Goal: Information Seeking & Learning: Find specific fact

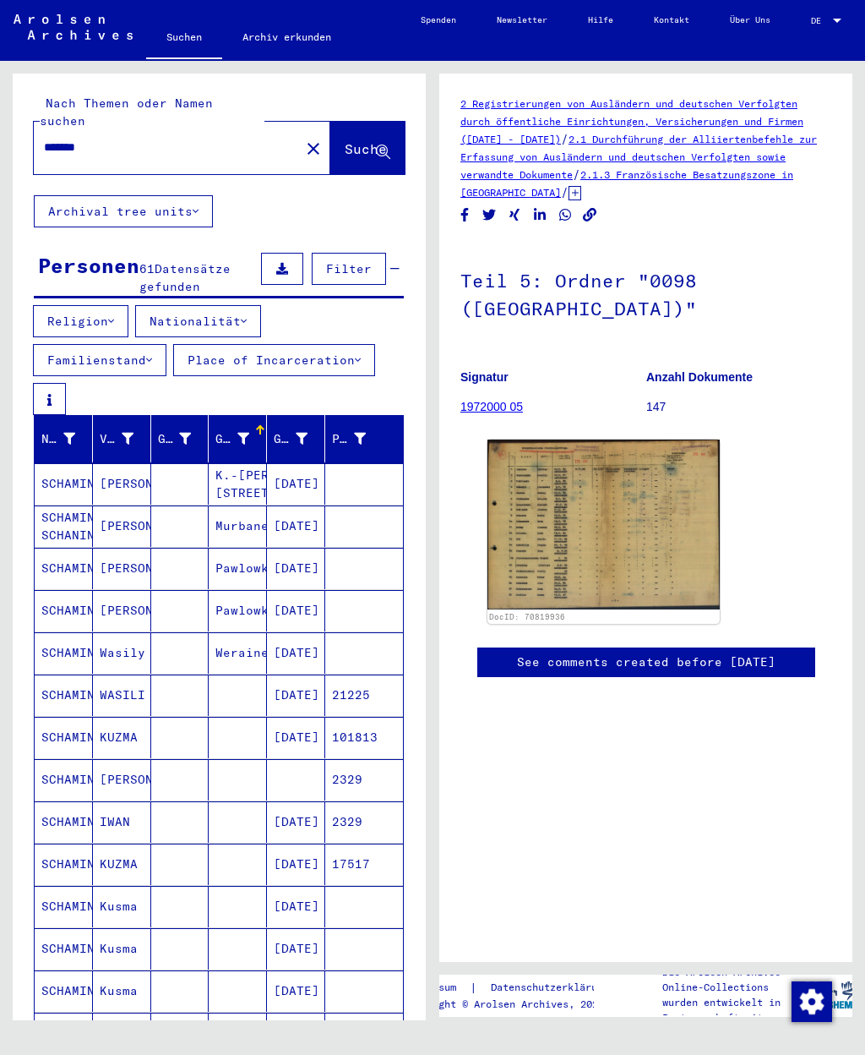
scroll to position [24, 0]
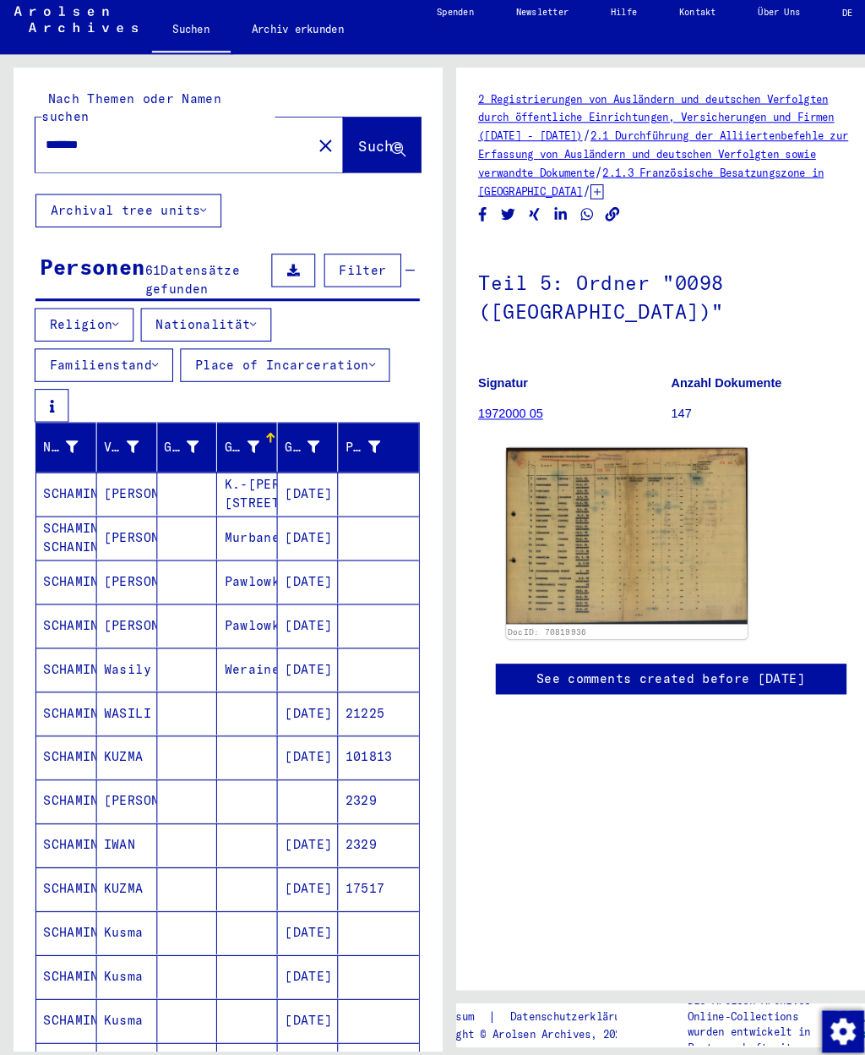
click at [247, 315] on icon at bounding box center [244, 321] width 6 height 12
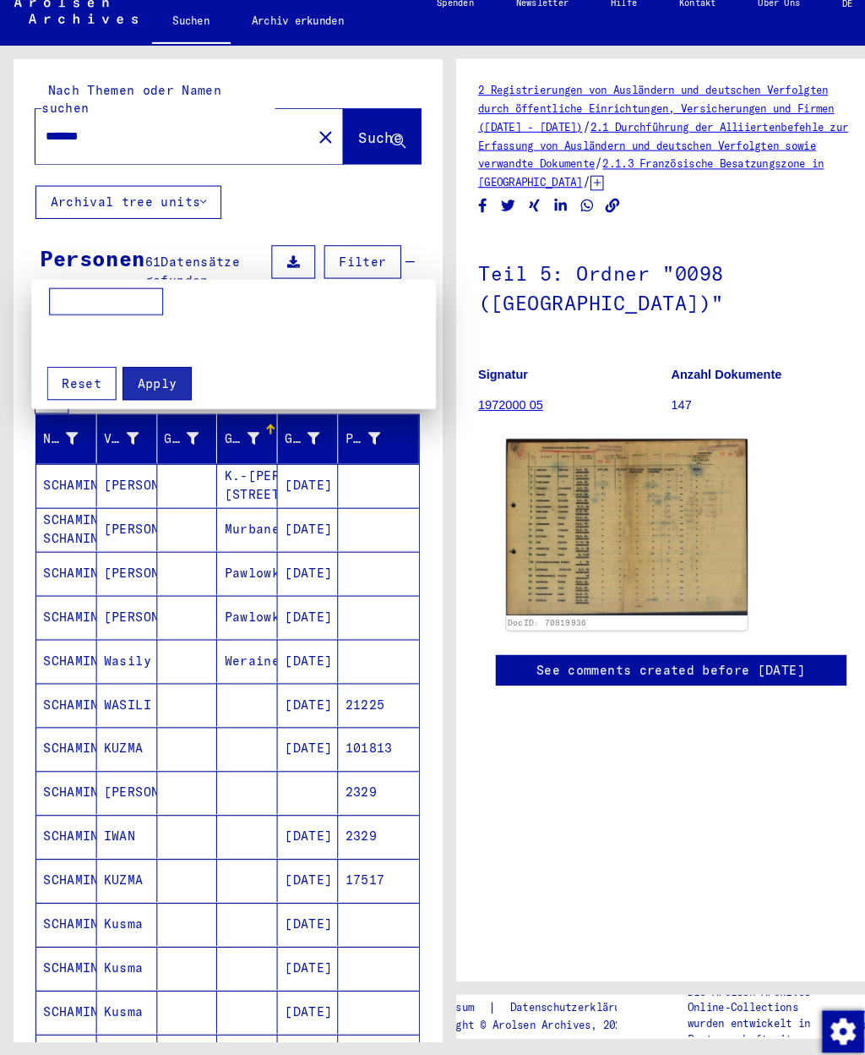
click at [130, 286] on input at bounding box center [102, 299] width 110 height 27
type input "***"
click at [161, 370] on span "Apply" at bounding box center [152, 377] width 38 height 15
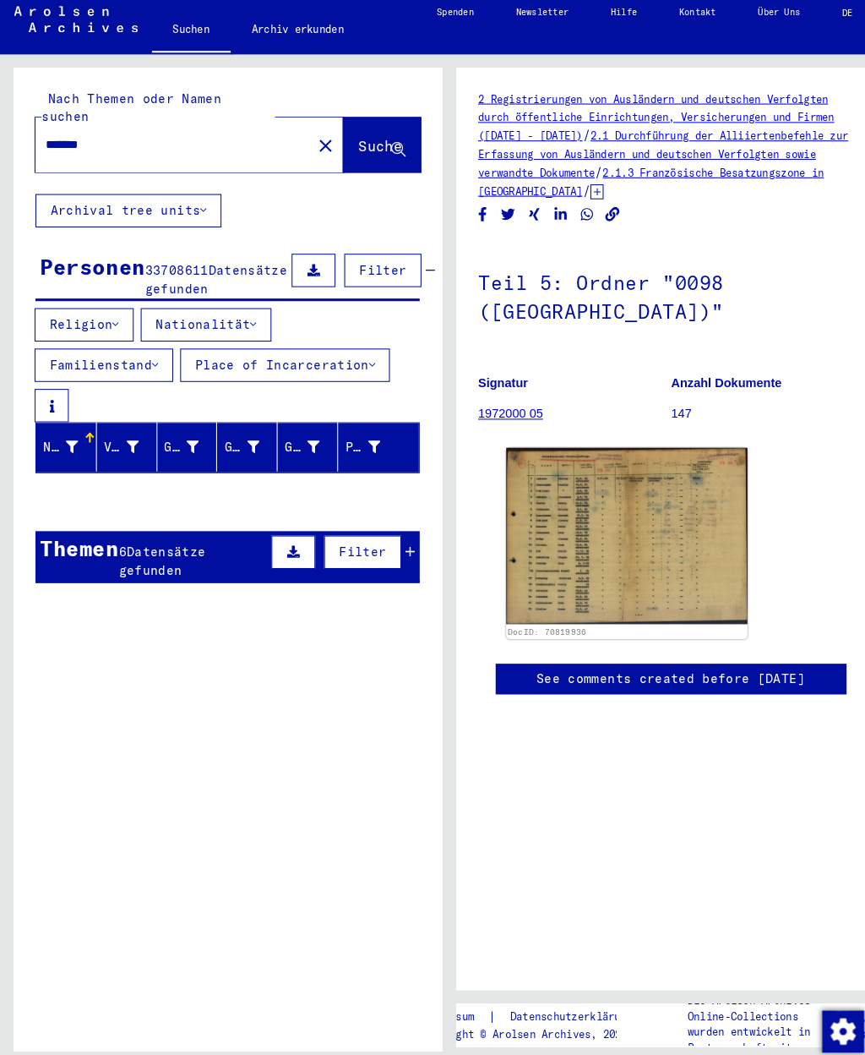
click at [346, 261] on span "Filter" at bounding box center [369, 268] width 46 height 15
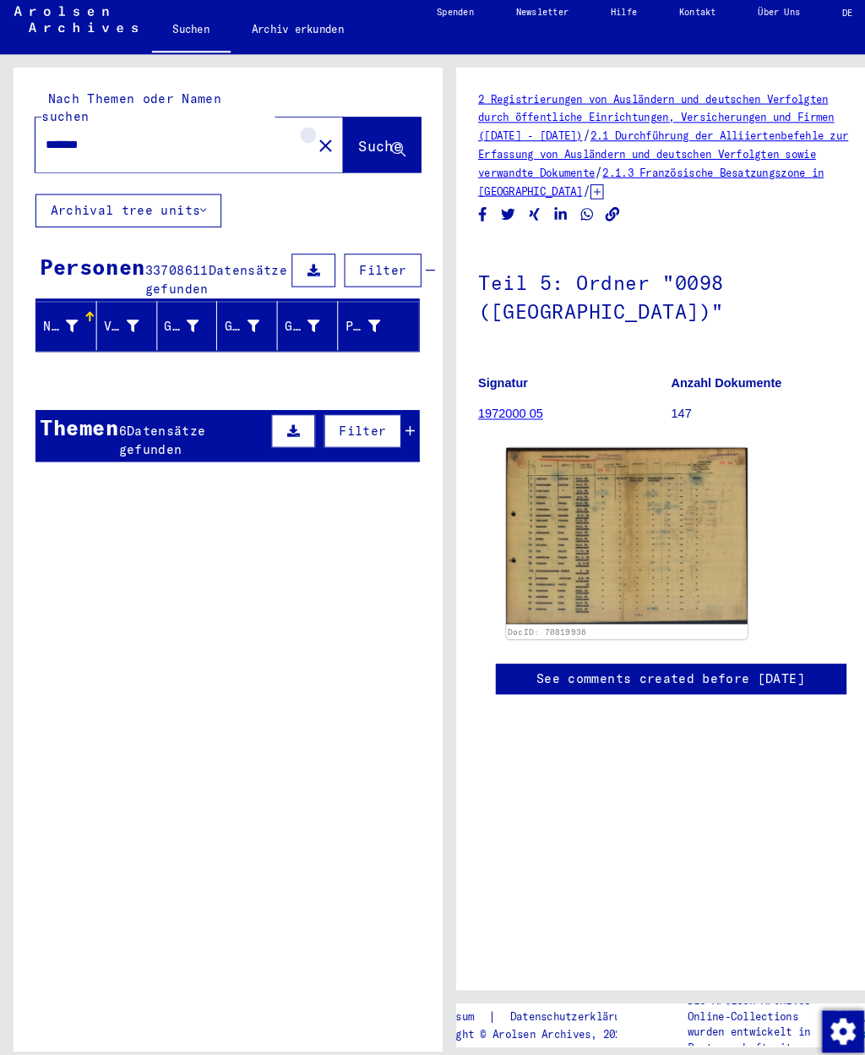
click at [303, 139] on mat-icon "close" at bounding box center [313, 149] width 20 height 20
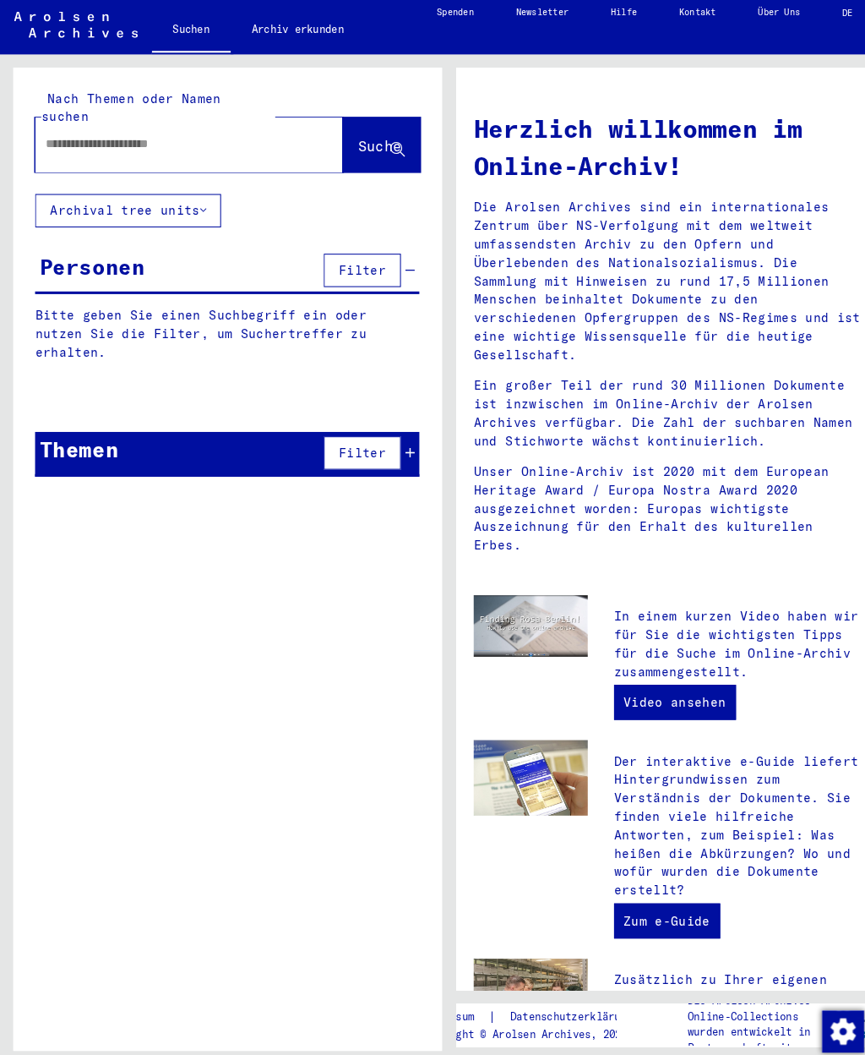
click at [231, 139] on input "text" at bounding box center [162, 148] width 236 height 18
type input "*******"
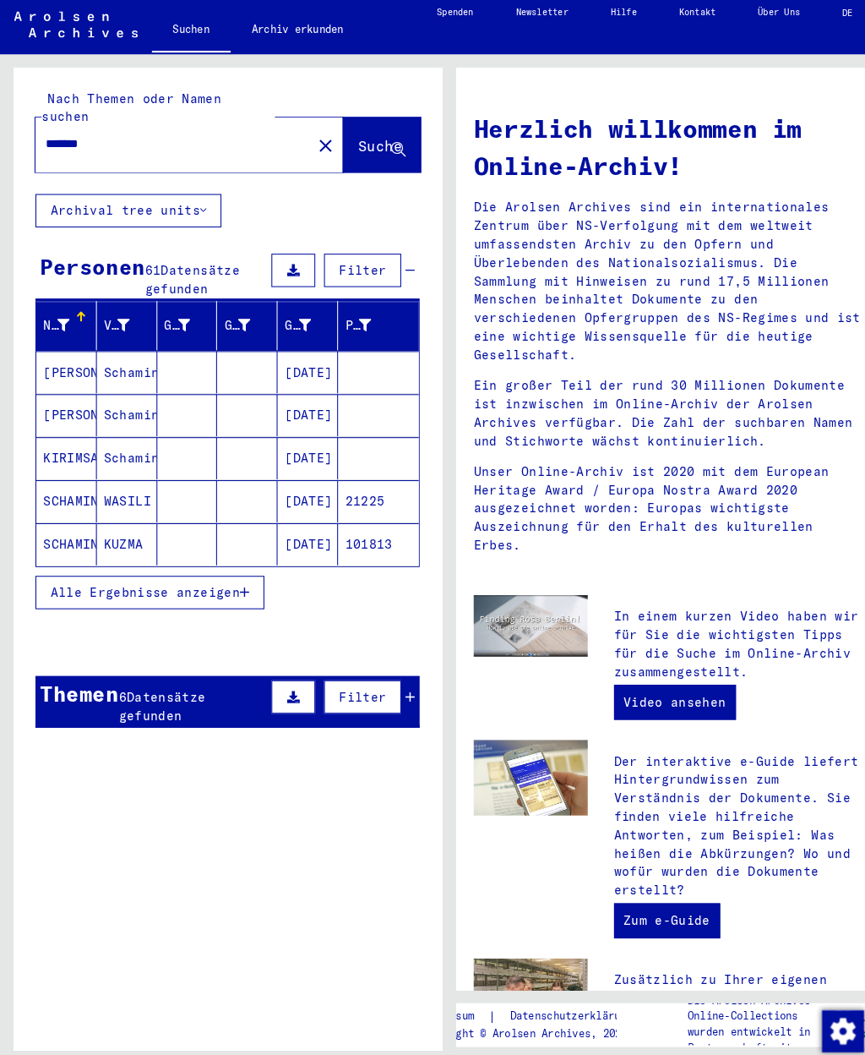
click at [303, 139] on mat-icon "close" at bounding box center [313, 149] width 20 height 20
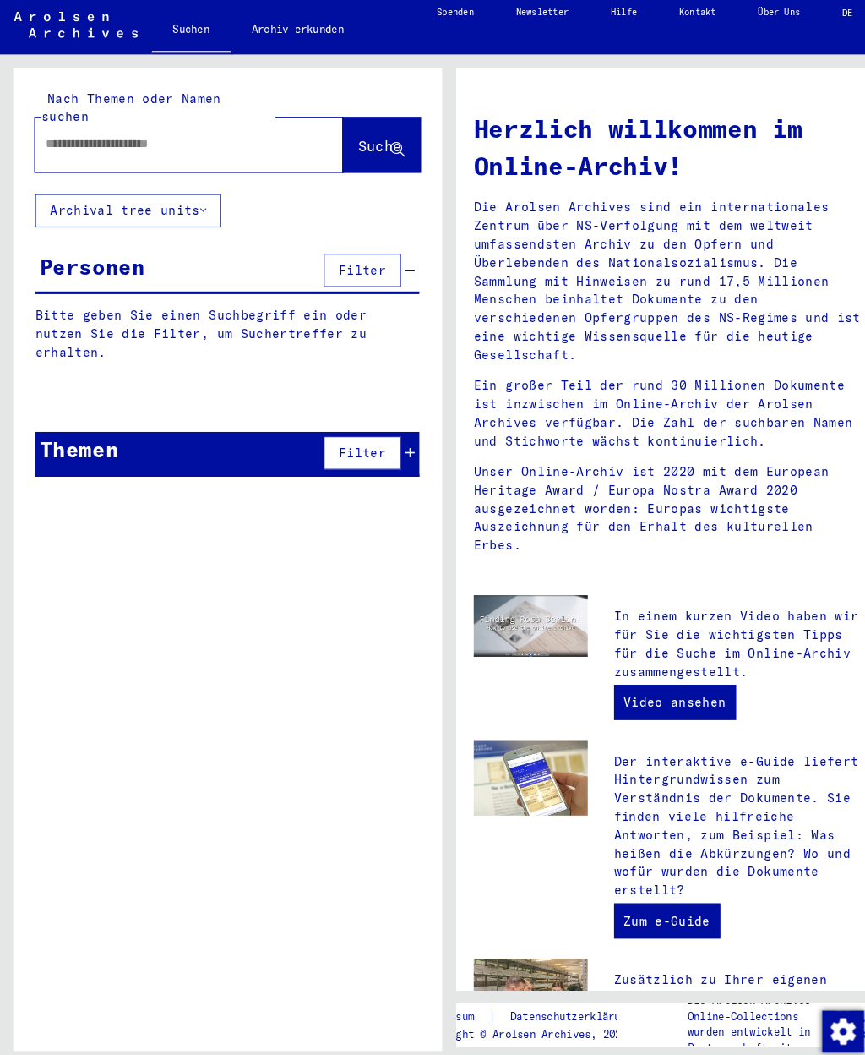
click at [254, 139] on input "text" at bounding box center [162, 148] width 236 height 18
type input "*******"
click at [352, 122] on button "Suche" at bounding box center [367, 148] width 74 height 52
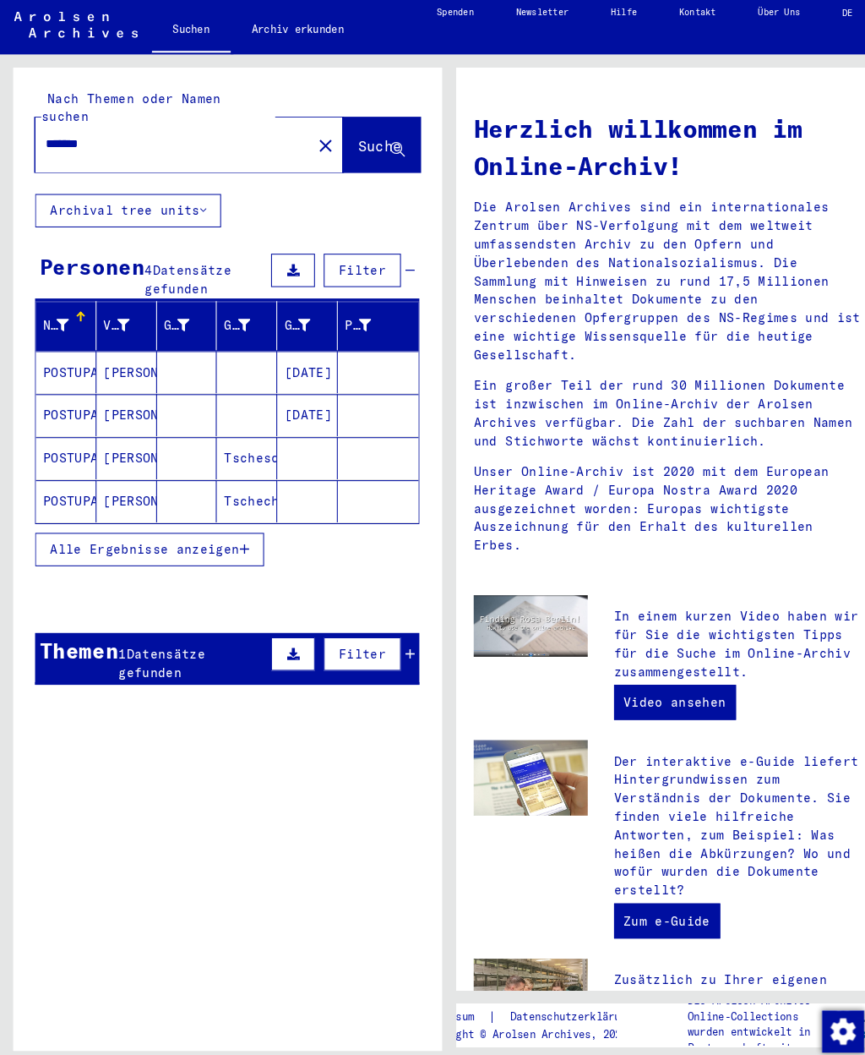
click at [229, 429] on mat-cell "Tscheschei" at bounding box center [238, 449] width 58 height 41
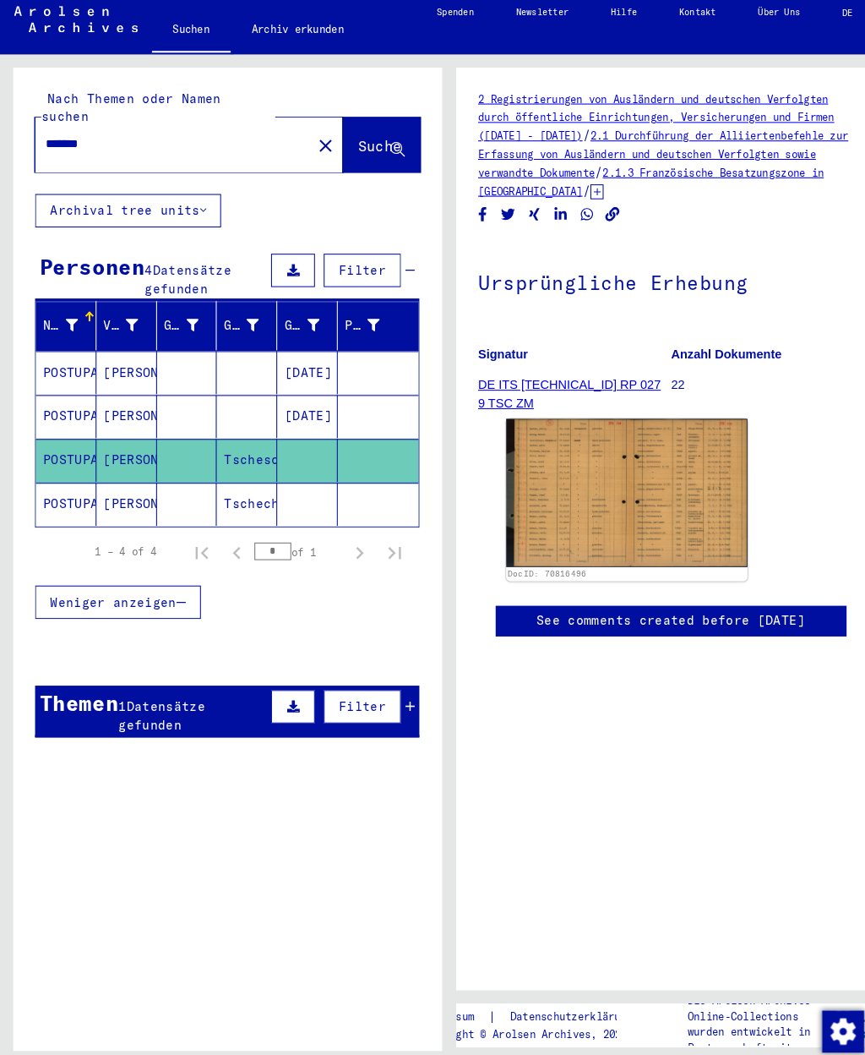
click at [248, 473] on mat-cell "Tschechei" at bounding box center [238, 493] width 58 height 41
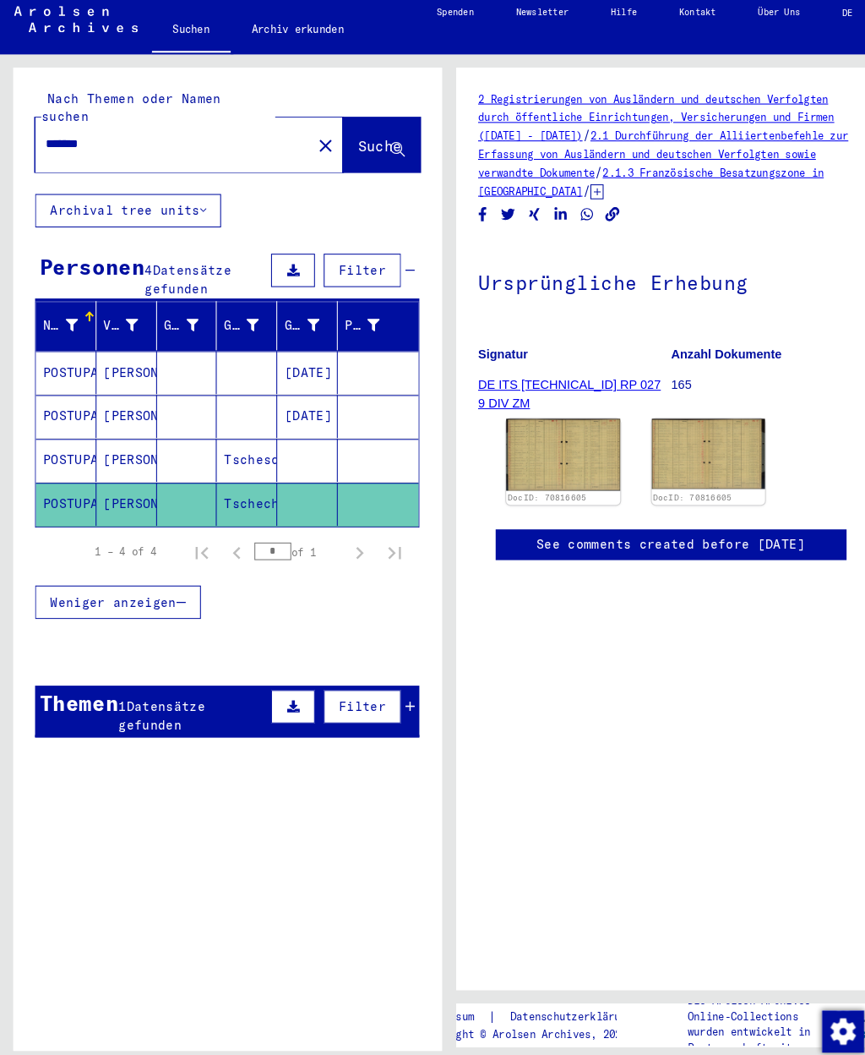
click at [534, 414] on img at bounding box center [543, 446] width 110 height 68
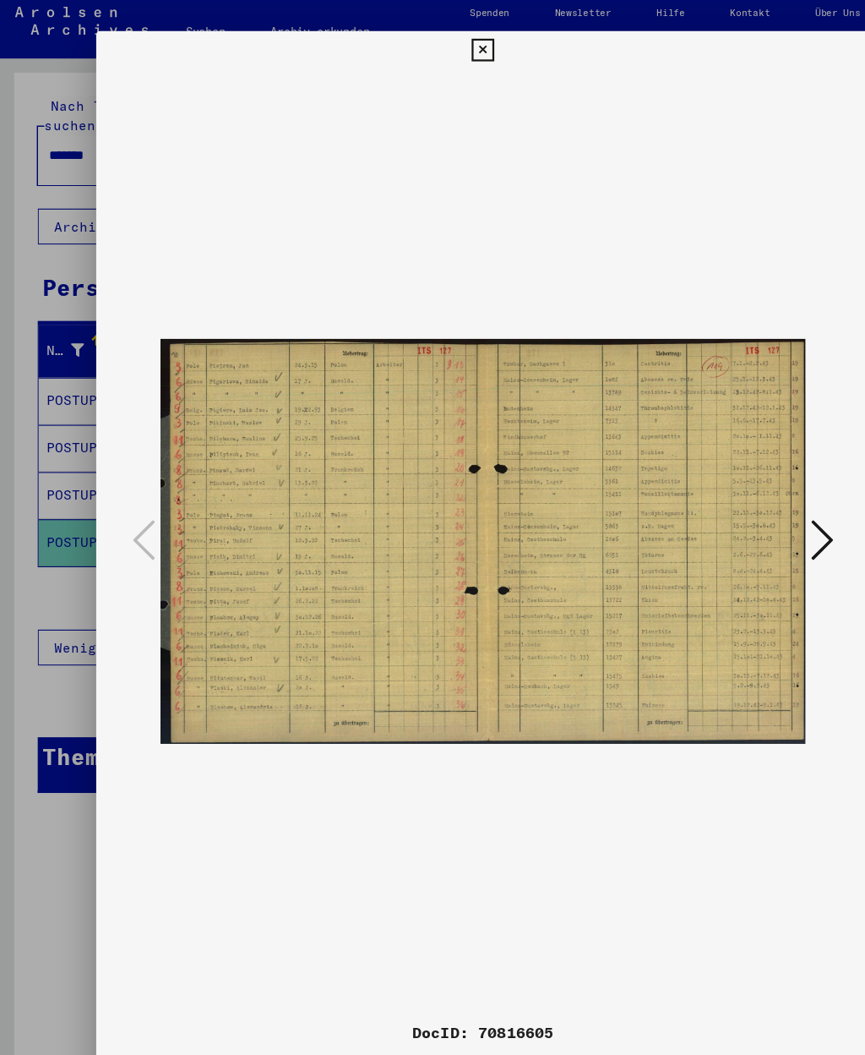
click at [740, 484] on icon at bounding box center [737, 483] width 20 height 41
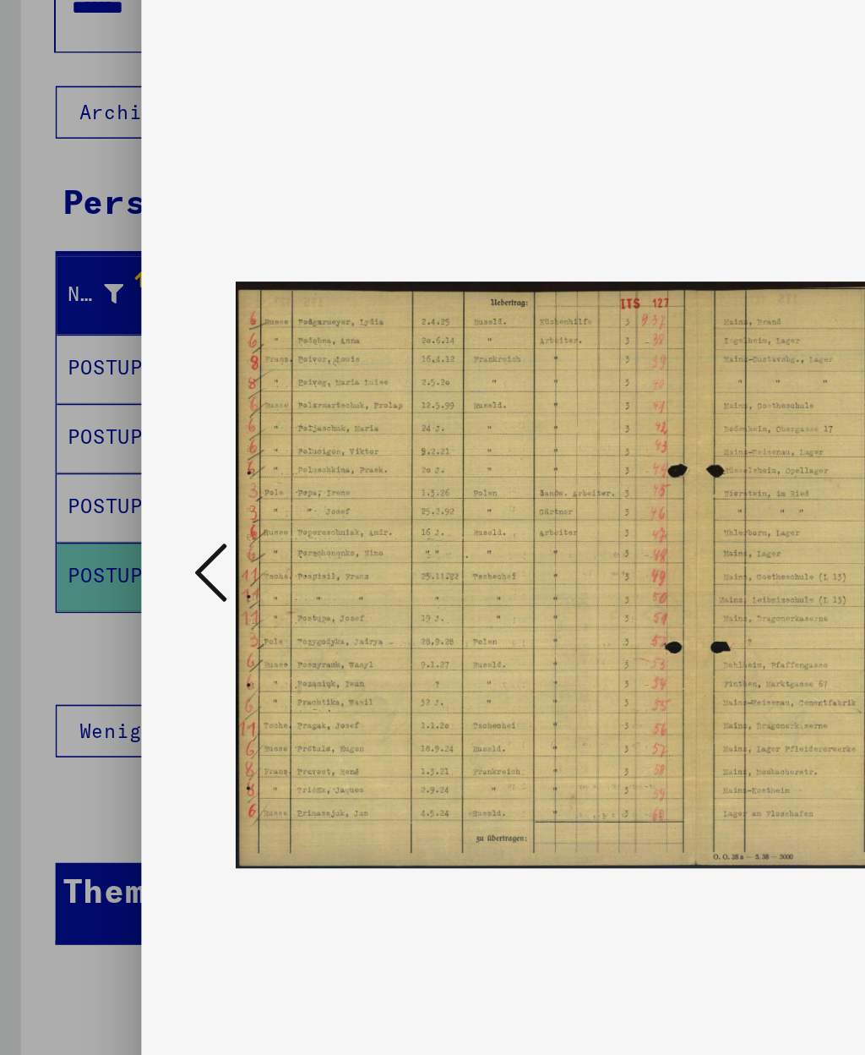
click at [339, 579] on img at bounding box center [432, 485] width 577 height 846
click at [30, 583] on div at bounding box center [432, 527] width 865 height 1055
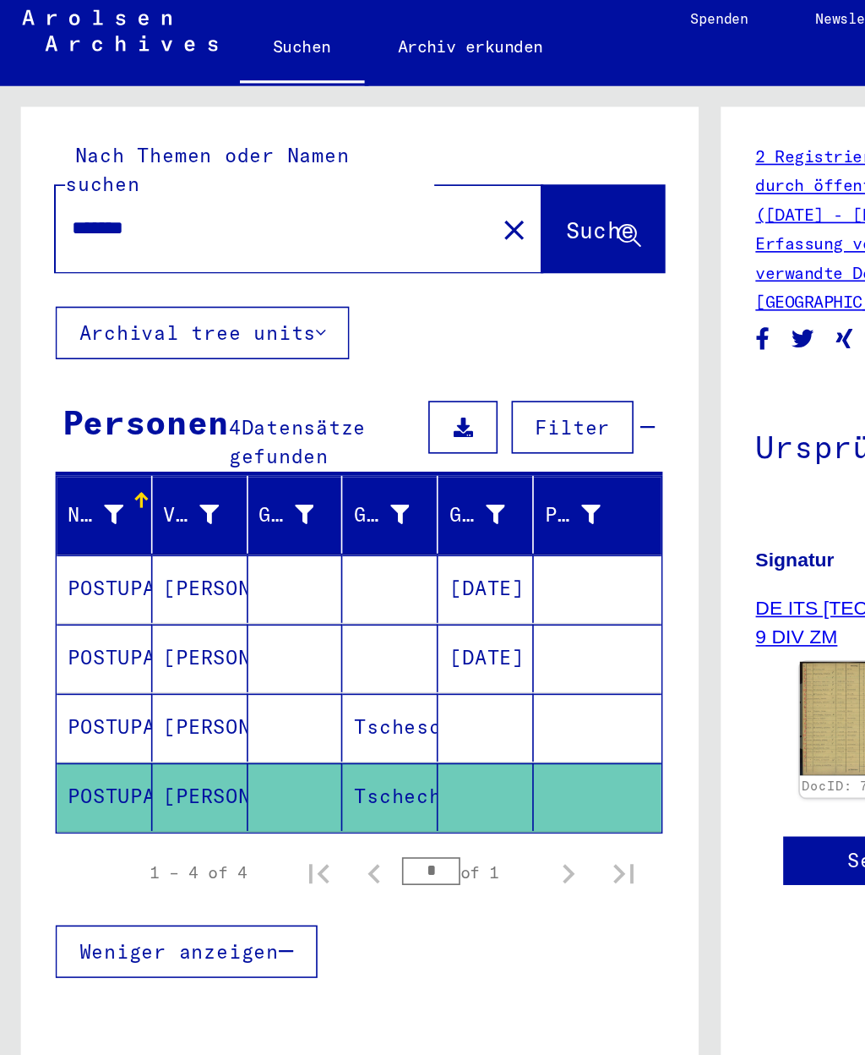
click at [194, 431] on mat-cell at bounding box center [180, 451] width 58 height 41
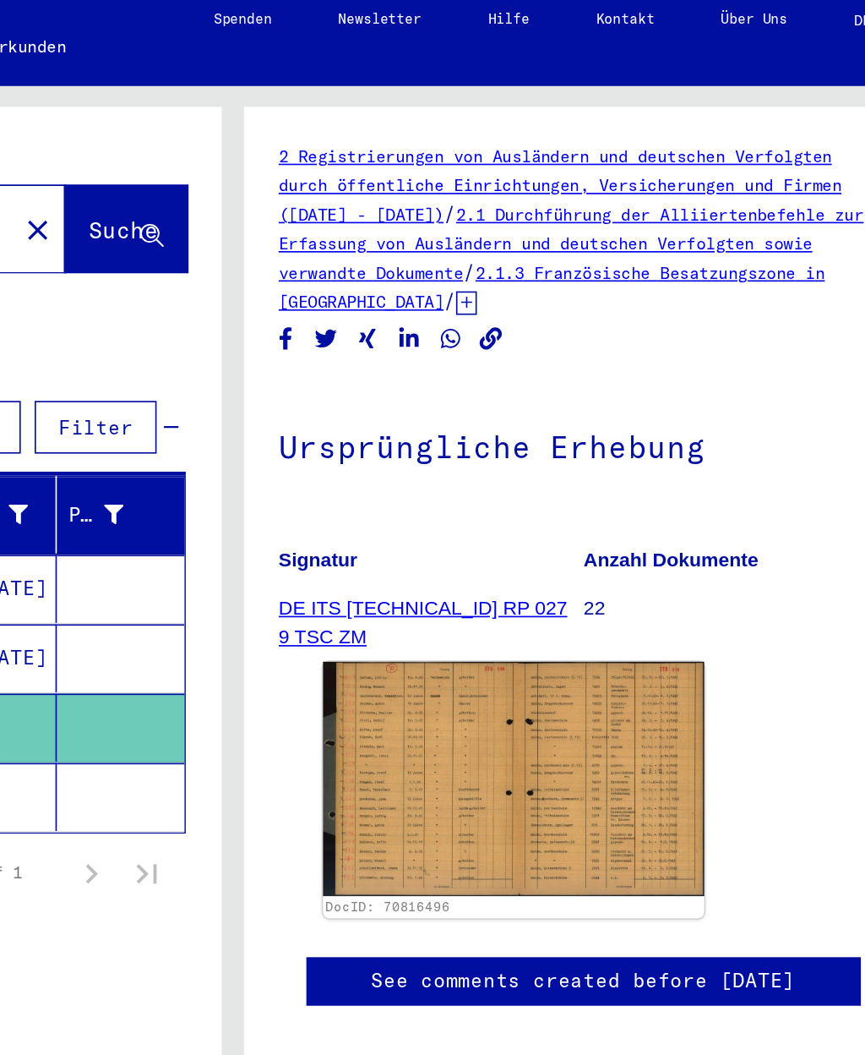
click at [488, 494] on img at bounding box center [604, 483] width 232 height 142
